Goal: Task Accomplishment & Management: Use online tool/utility

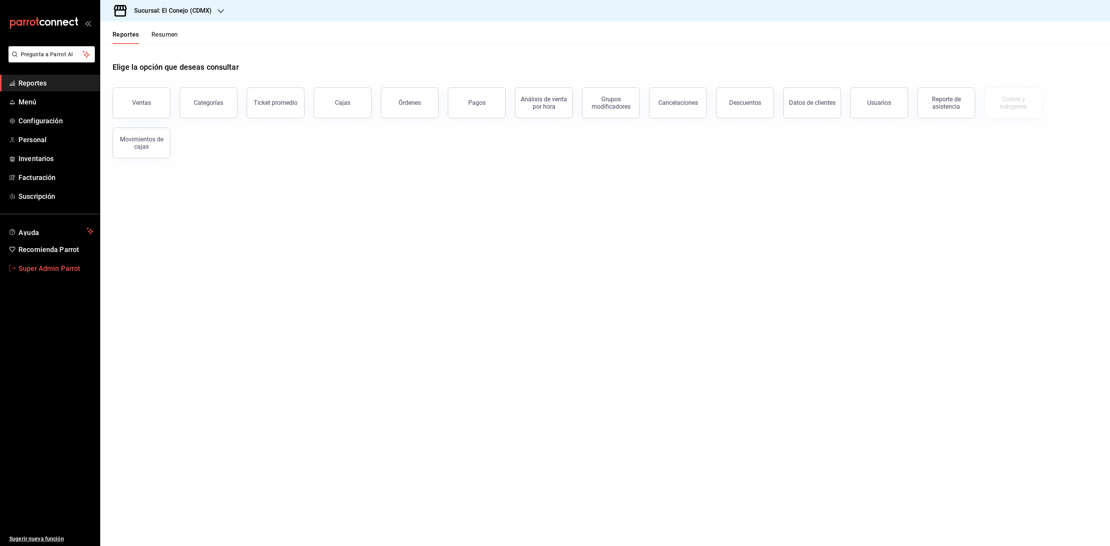
click at [39, 264] on span "Super Admin Parrot" at bounding box center [56, 268] width 75 height 10
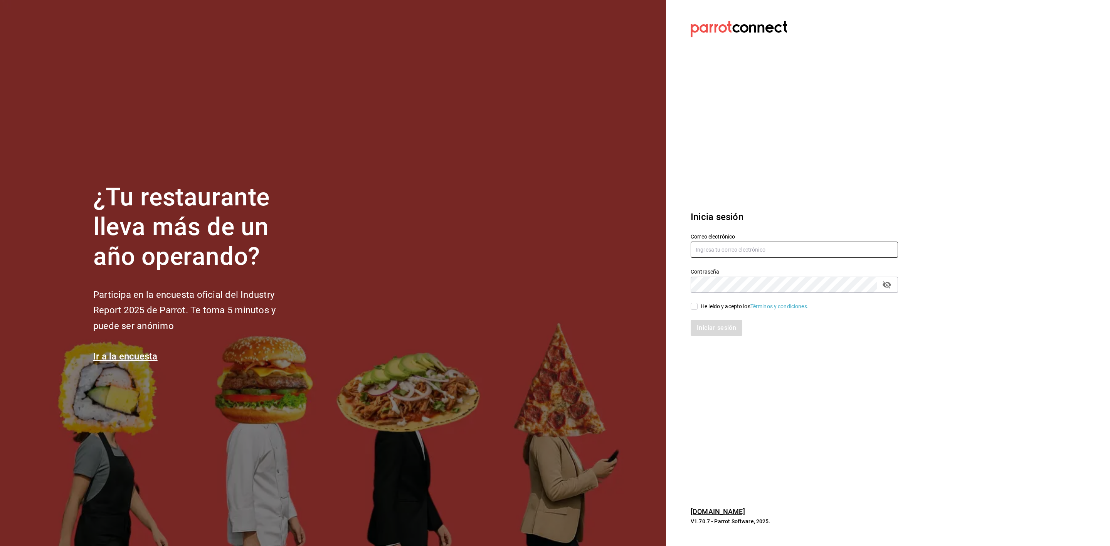
click at [811, 248] on input "text" at bounding box center [794, 250] width 207 height 16
paste input "mochomospuebla@costeno.com"
type input "mochomospuebla@costeno.com"
click at [691, 311] on div "Iniciar sesión" at bounding box center [790, 323] width 217 height 25
click at [692, 309] on input "He leído y acepto los Términos y condiciones." at bounding box center [694, 306] width 7 height 7
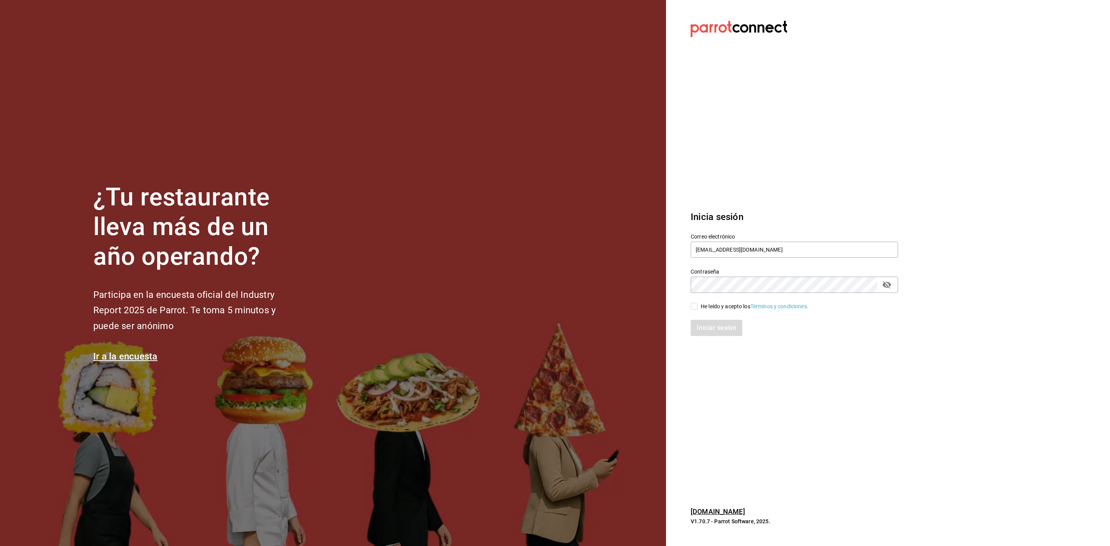
checkbox input "true"
click at [696, 326] on button "Iniciar sesión" at bounding box center [717, 328] width 52 height 16
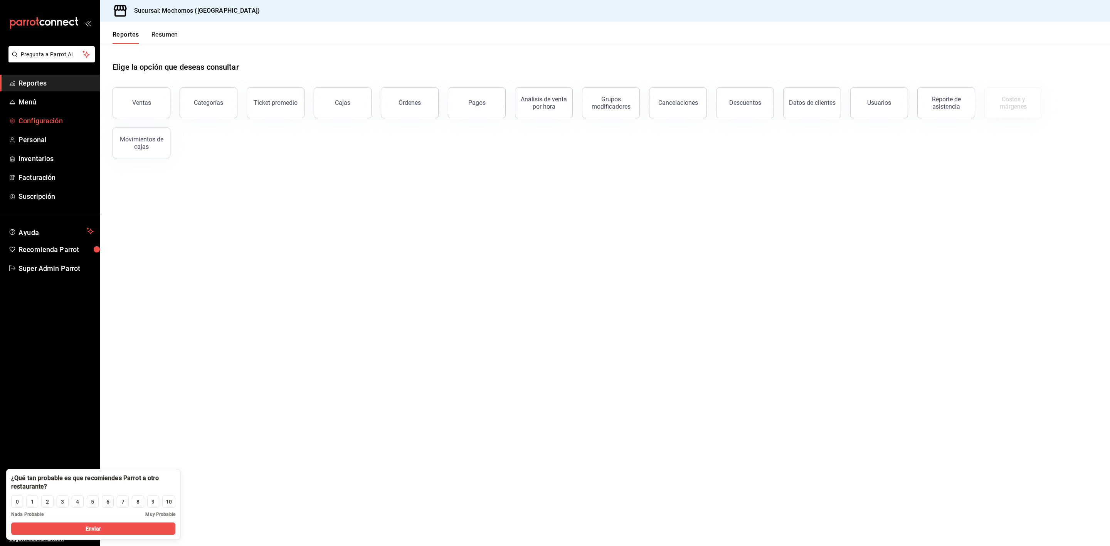
click at [54, 116] on span "Configuración" at bounding box center [56, 121] width 75 height 10
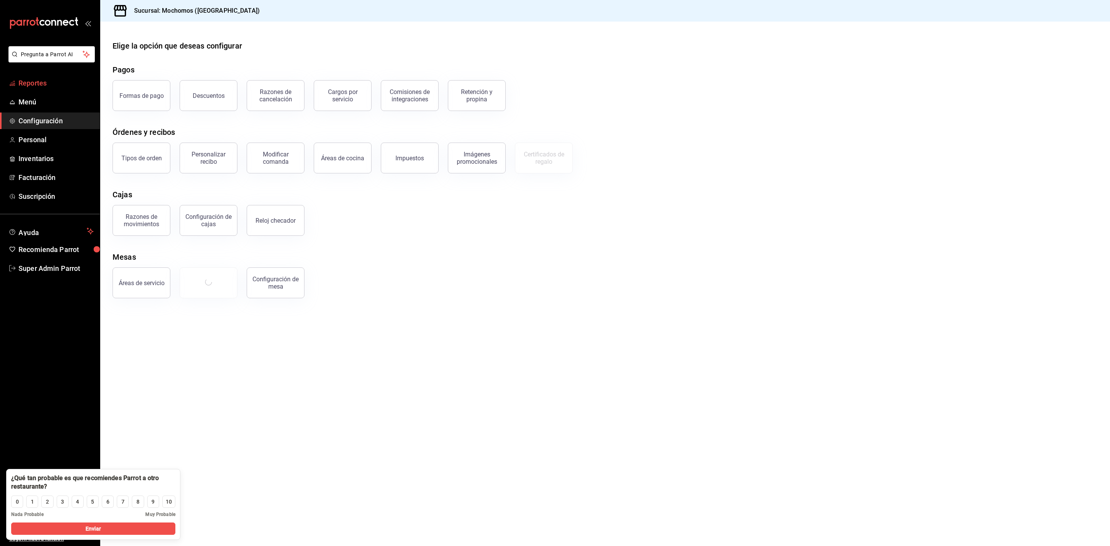
click at [44, 85] on span "Reportes" at bounding box center [56, 83] width 75 height 10
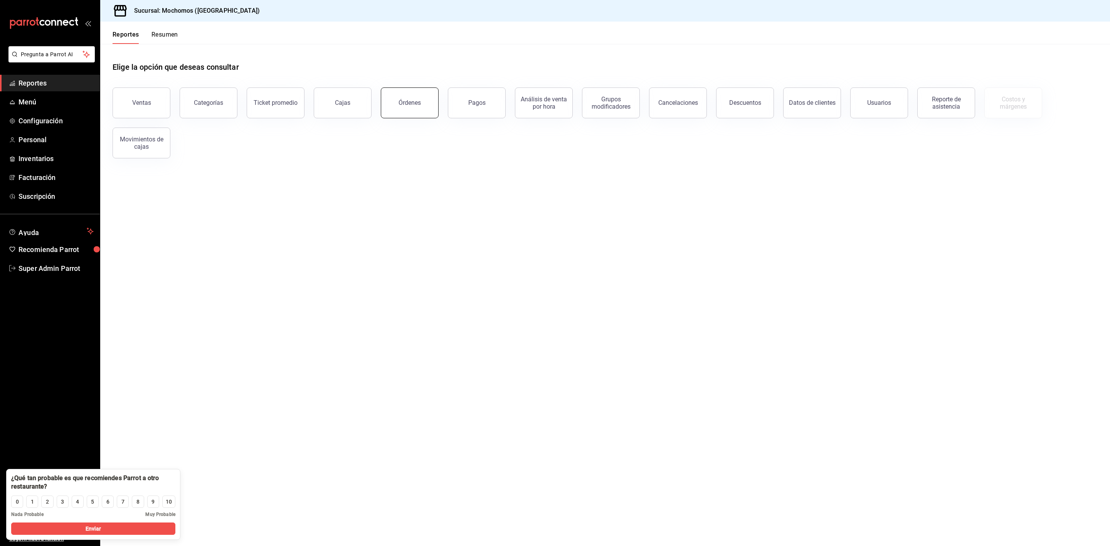
click at [412, 103] on div "Órdenes" at bounding box center [410, 102] width 22 height 7
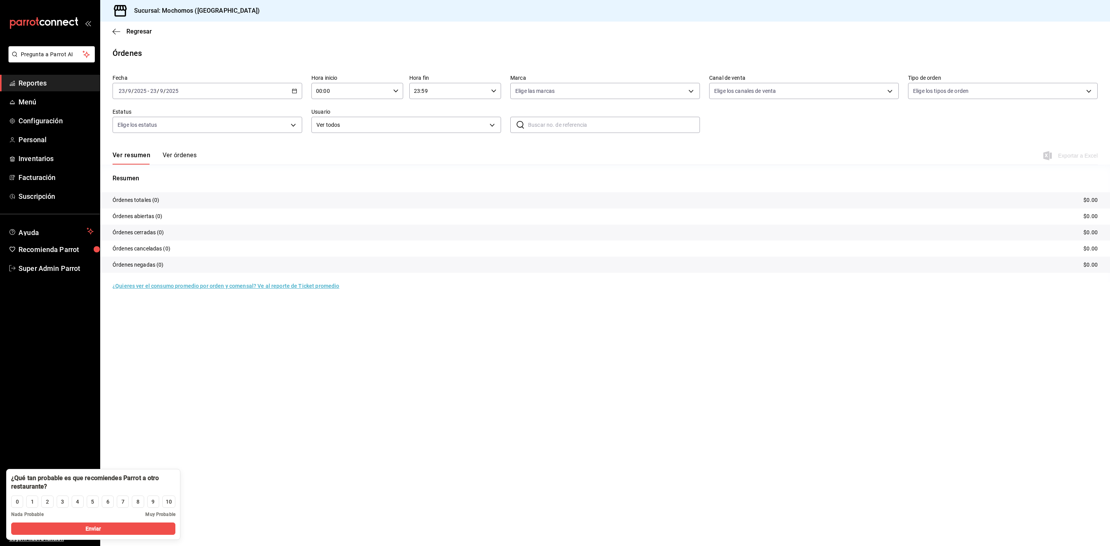
click at [251, 88] on div "2025-09-23 23 / 9 / 2025 - 2025-09-23 23 / 9 / 2025" at bounding box center [208, 91] width 190 height 16
click at [158, 136] on li "Ayer" at bounding box center [149, 131] width 72 height 17
click at [148, 220] on p "Órdenes abiertas (4)" at bounding box center [138, 216] width 50 height 8
click at [186, 157] on button "Ver órdenes" at bounding box center [180, 158] width 34 height 13
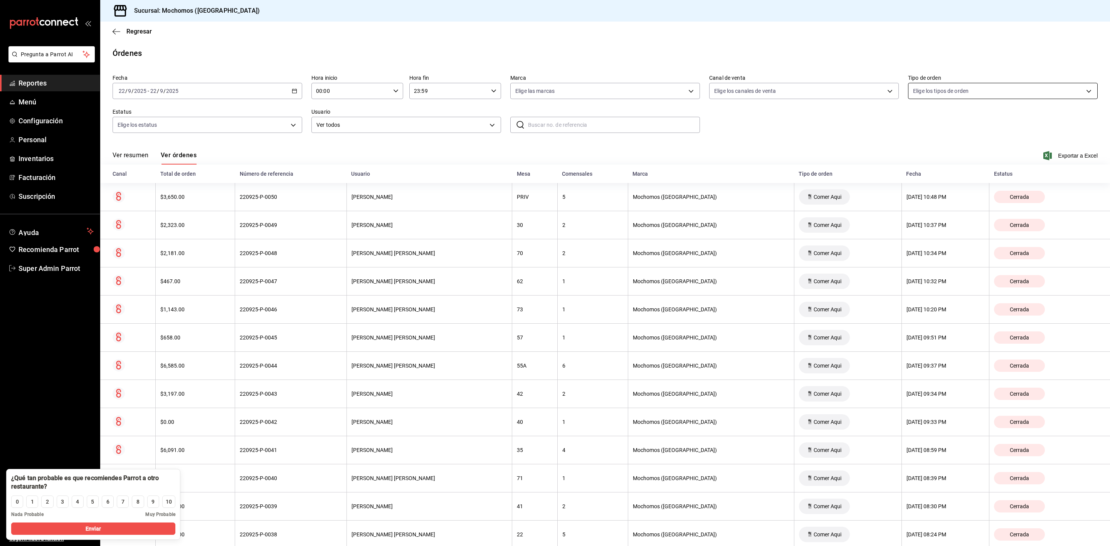
click at [988, 95] on body "Pregunta a Parrot AI Reportes Menú Configuración Personal Inventarios Facturaci…" at bounding box center [555, 273] width 1110 height 546
click at [288, 125] on div at bounding box center [555, 273] width 1110 height 546
click at [287, 125] on body "Pregunta a Parrot AI Reportes Menú Configuración Personal Inventarios Facturaci…" at bounding box center [555, 273] width 1110 height 546
click at [136, 231] on span "Abierta" at bounding box center [215, 233] width 163 height 8
type input "OPEN"
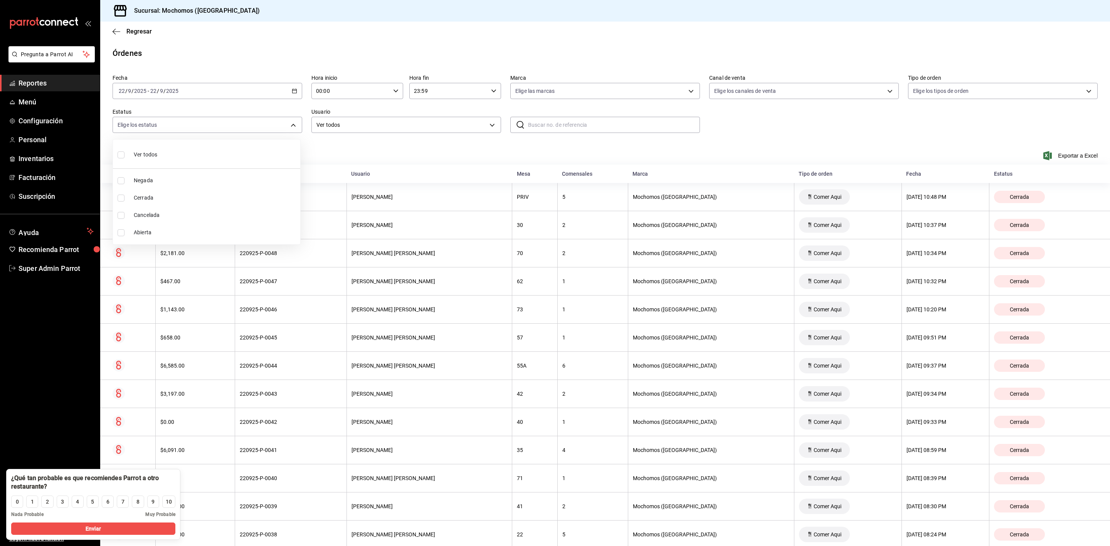
checkbox input "true"
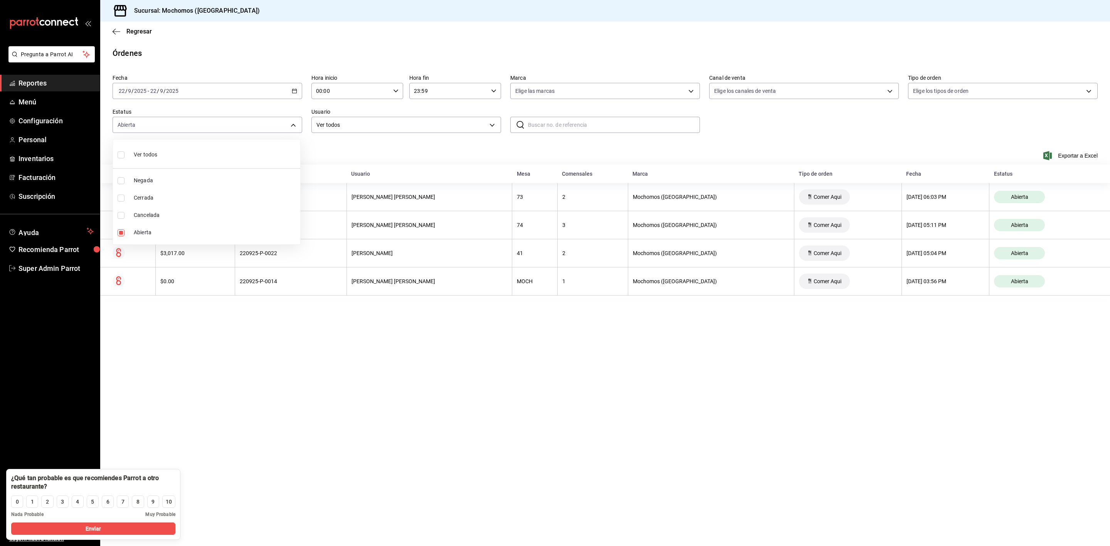
click at [493, 362] on div at bounding box center [555, 273] width 1110 height 546
click at [20, 271] on span "Super Admin Parrot" at bounding box center [56, 268] width 75 height 10
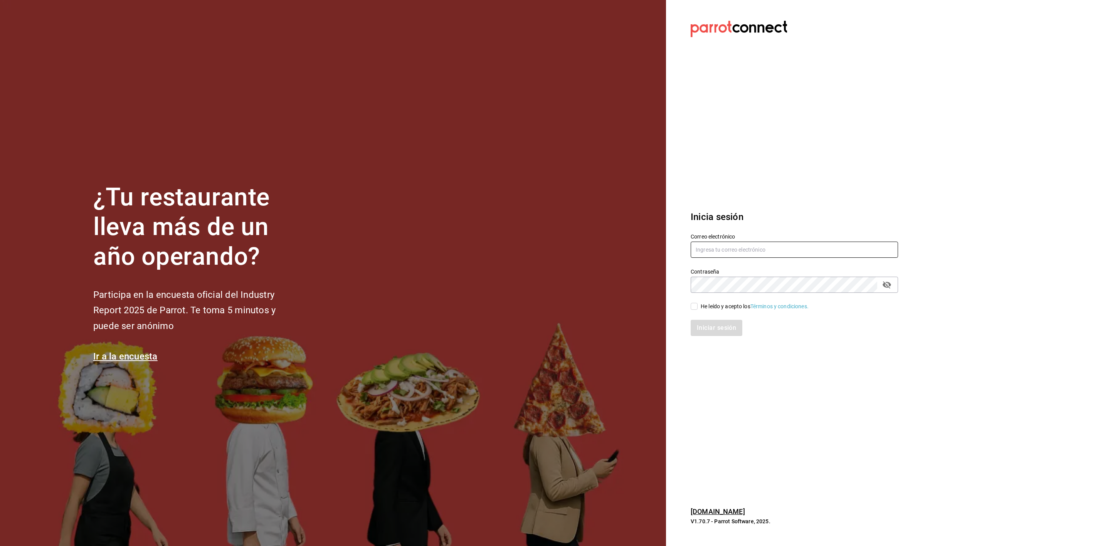
click at [741, 249] on input "text" at bounding box center [794, 250] width 207 height 16
type input "mochomospuebla@costeno.com"
click at [694, 311] on div "Iniciar sesión" at bounding box center [790, 323] width 217 height 25
click at [694, 310] on input "He leído y acepto los Términos y condiciones." at bounding box center [694, 306] width 7 height 7
checkbox input "true"
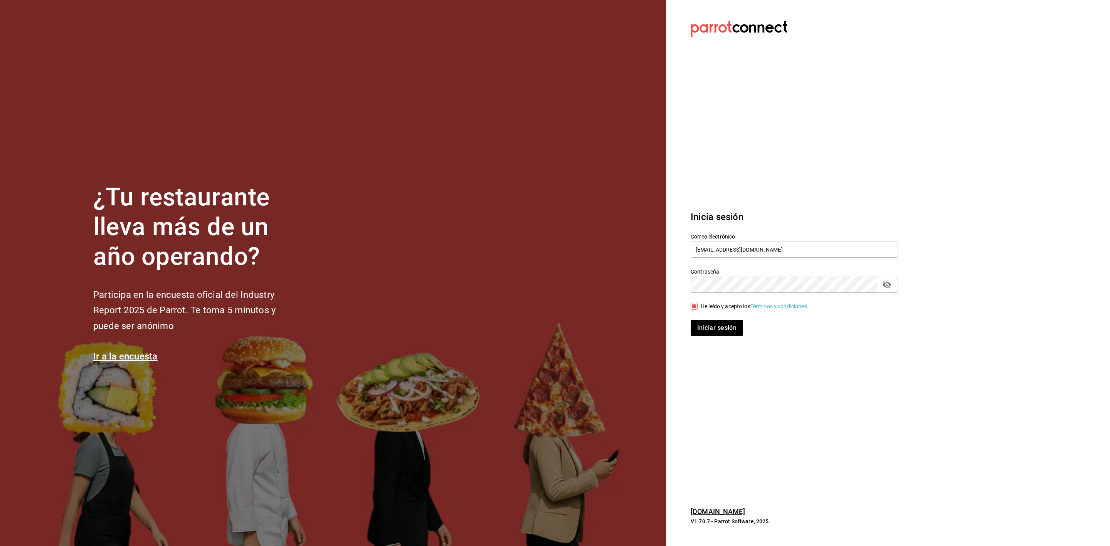
click at [705, 330] on button "Iniciar sesión" at bounding box center [717, 328] width 52 height 16
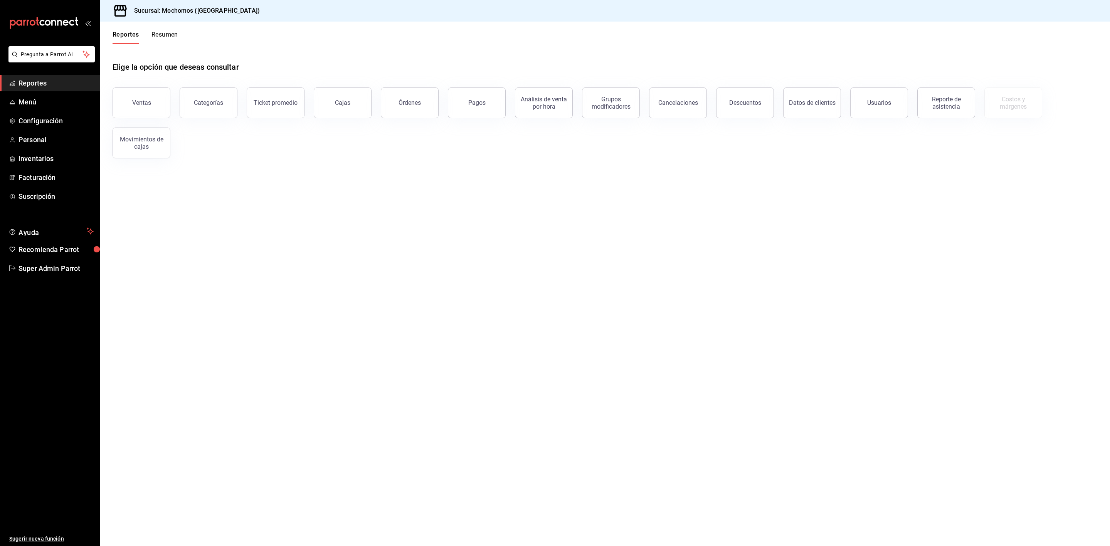
click at [413, 104] on div "Órdenes" at bounding box center [410, 102] width 22 height 7
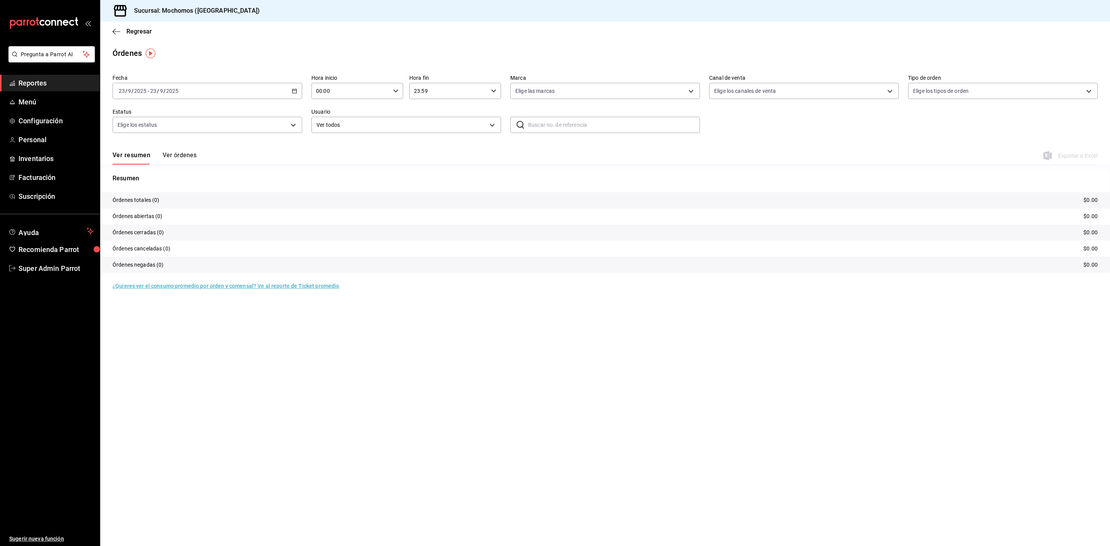
click at [254, 91] on div "2025-09-23 23 / 9 / 2025 - 2025-09-23 23 / 9 / 2025" at bounding box center [208, 91] width 190 height 16
click at [154, 126] on li "Ayer" at bounding box center [149, 131] width 72 height 17
click at [150, 210] on tr "Órdenes abiertas (4) $10,340.00" at bounding box center [605, 217] width 1010 height 16
click at [150, 212] on p "Órdenes abiertas (4)" at bounding box center [138, 216] width 50 height 8
click at [172, 157] on button "Ver órdenes" at bounding box center [180, 158] width 34 height 13
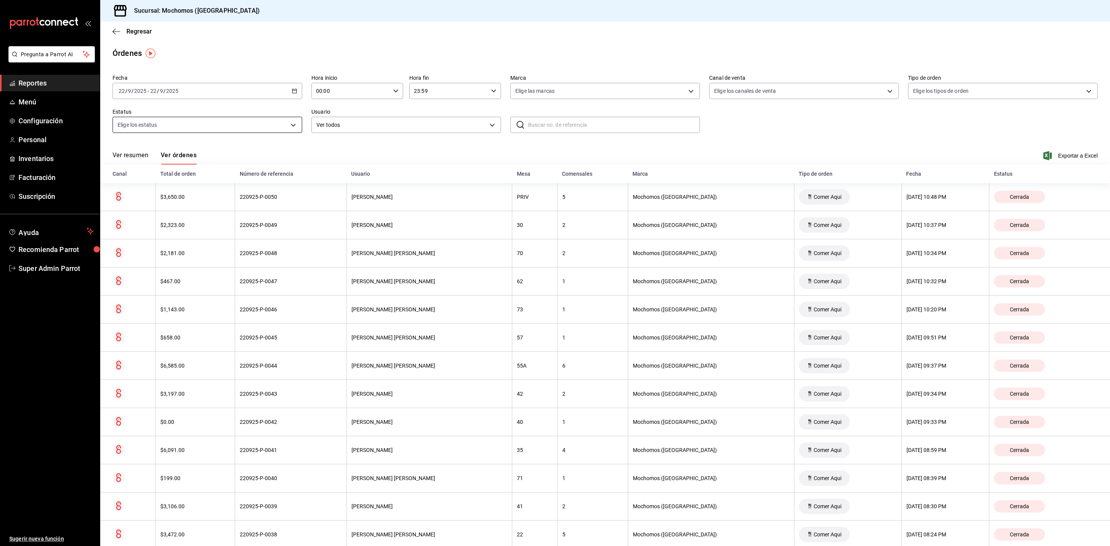
click at [201, 126] on body "Pregunta a Parrot AI Reportes Menú Configuración Personal Inventarios Facturaci…" at bounding box center [555, 273] width 1110 height 546
click at [155, 227] on li "Abierta" at bounding box center [206, 232] width 187 height 17
type input "OPEN"
checkbox input "true"
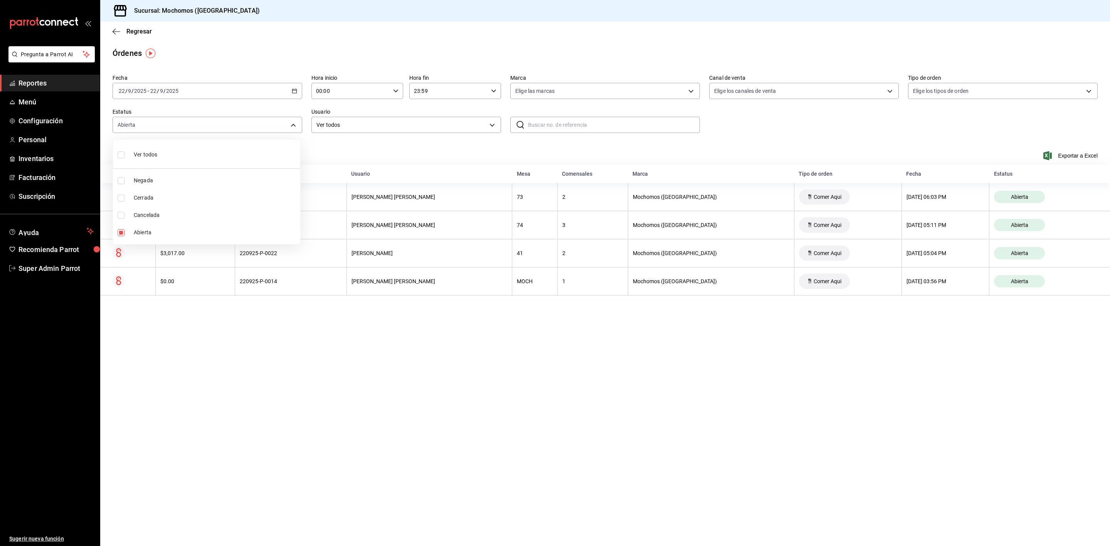
click at [287, 418] on div at bounding box center [555, 273] width 1110 height 546
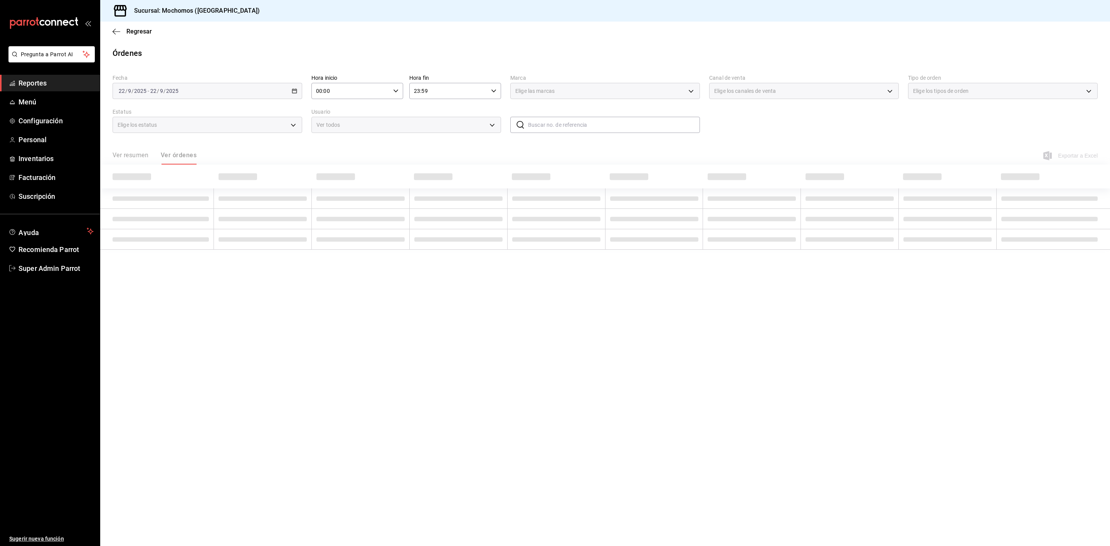
type input "OPEN,CREATED,PAID,ACCEPTED"
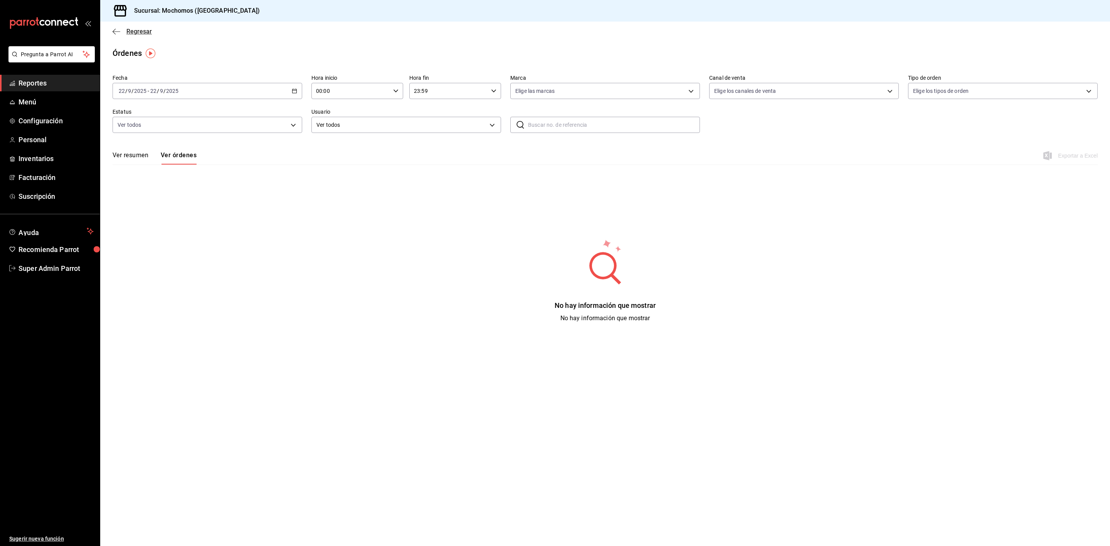
click at [116, 33] on icon "button" at bounding box center [117, 31] width 8 height 7
